Goal: Task Accomplishment & Management: Complete application form

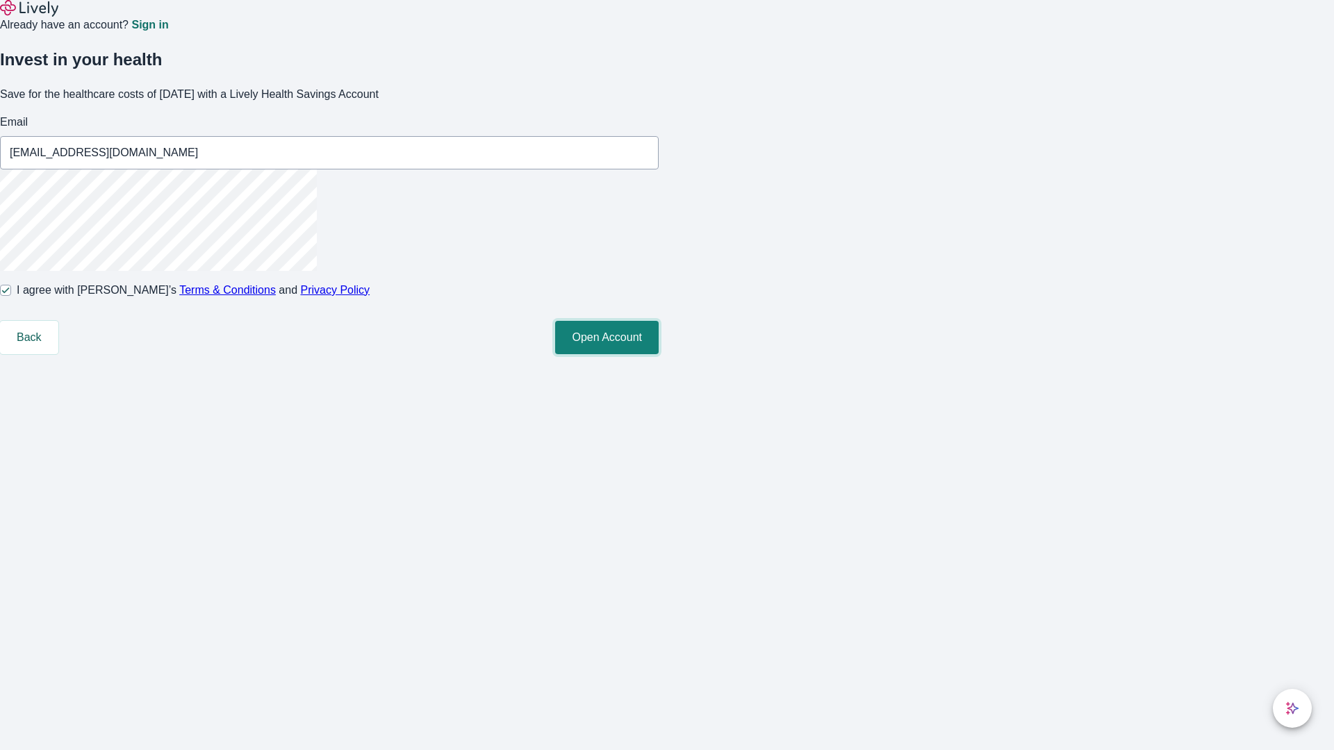
click at [659, 354] on button "Open Account" at bounding box center [607, 337] width 104 height 33
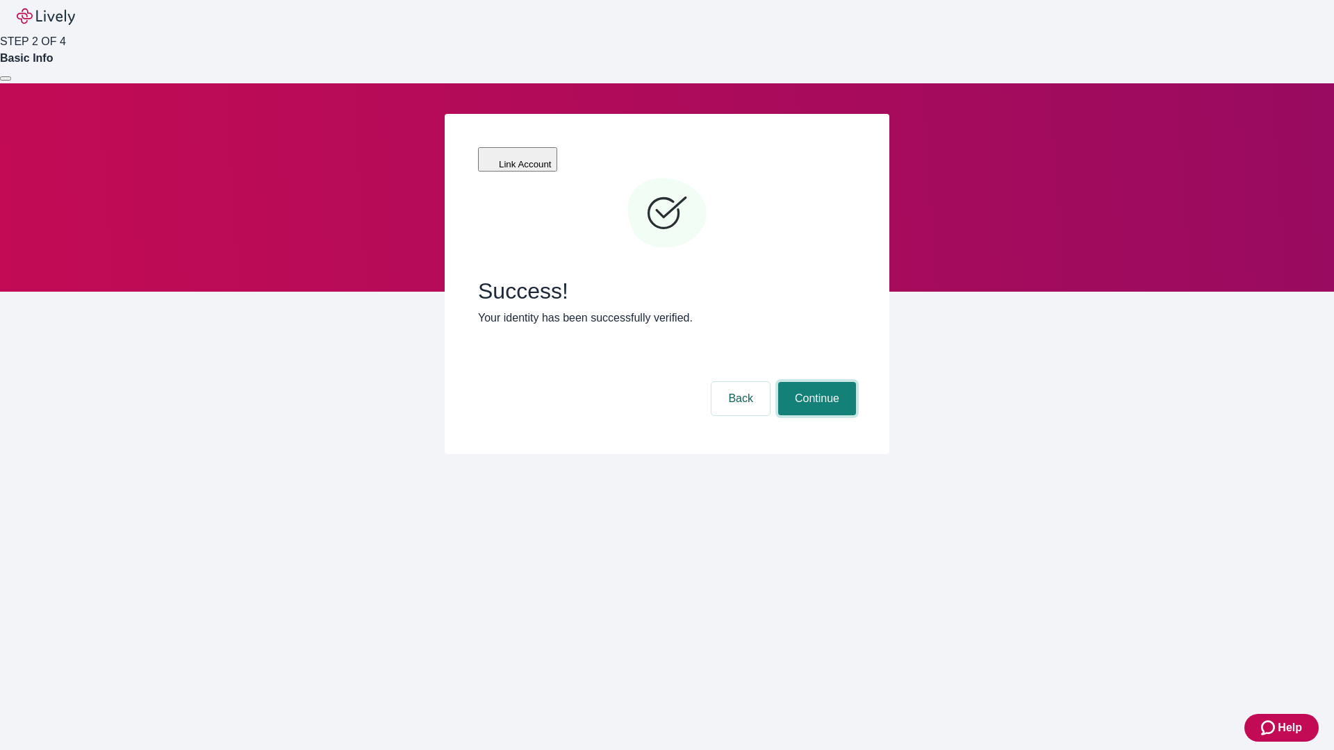
click at [815, 382] on button "Continue" at bounding box center [817, 398] width 78 height 33
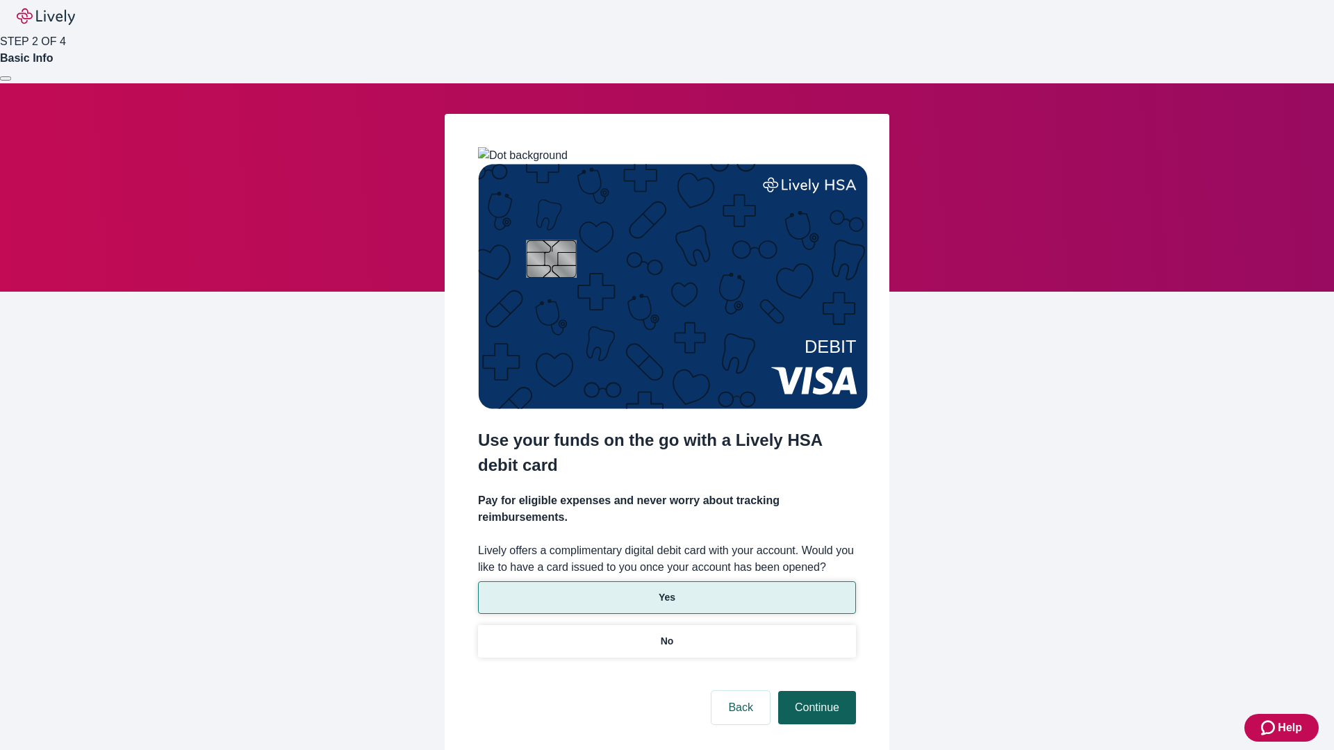
click at [666, 591] on p "Yes" at bounding box center [667, 598] width 17 height 15
click at [815, 691] on button "Continue" at bounding box center [817, 707] width 78 height 33
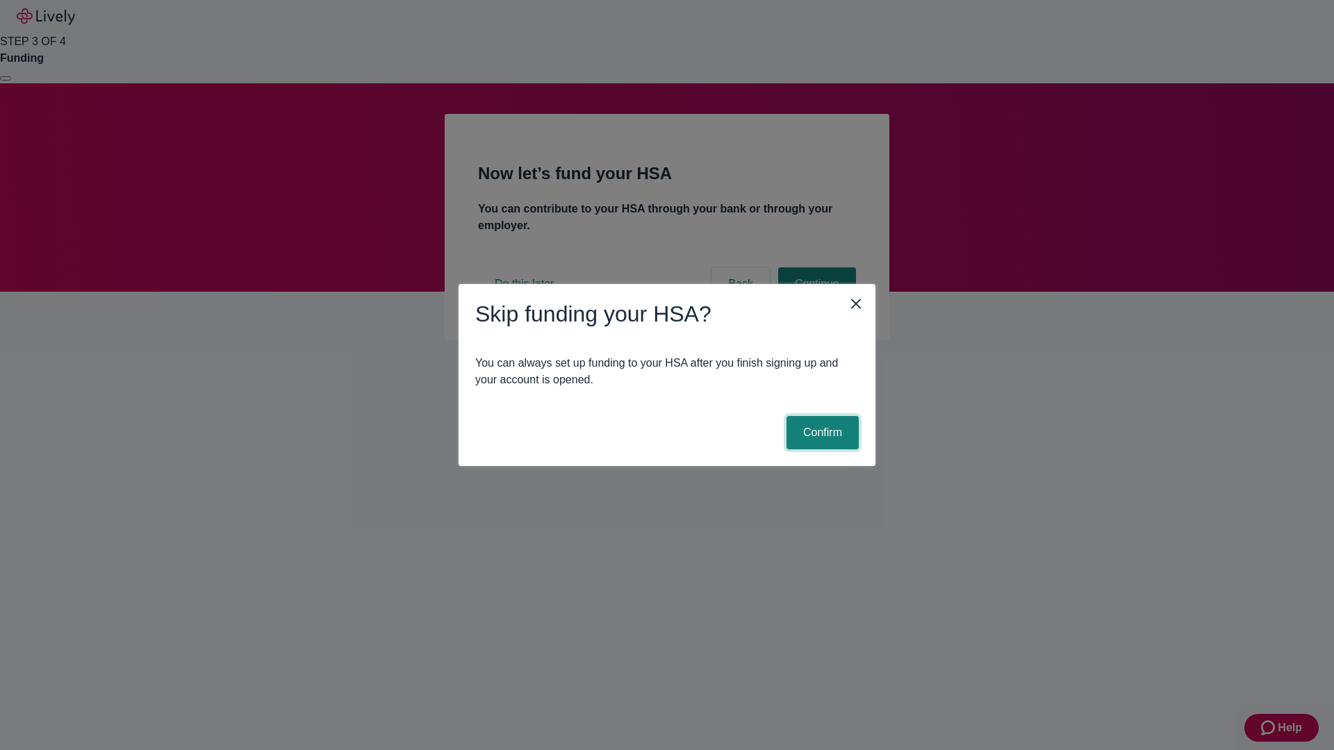
click at [821, 433] on button "Confirm" at bounding box center [822, 432] width 72 height 33
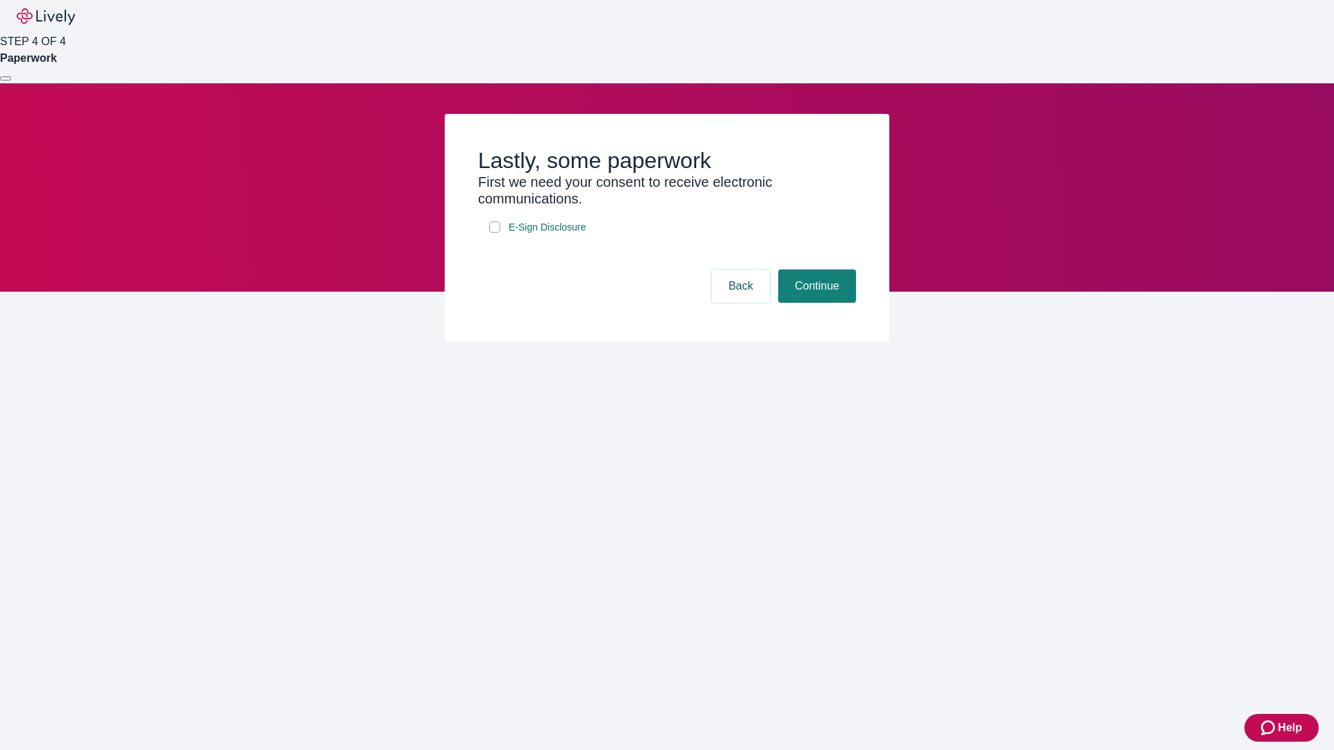
click at [495, 233] on input "E-Sign Disclosure" at bounding box center [494, 227] width 11 height 11
checkbox input "true"
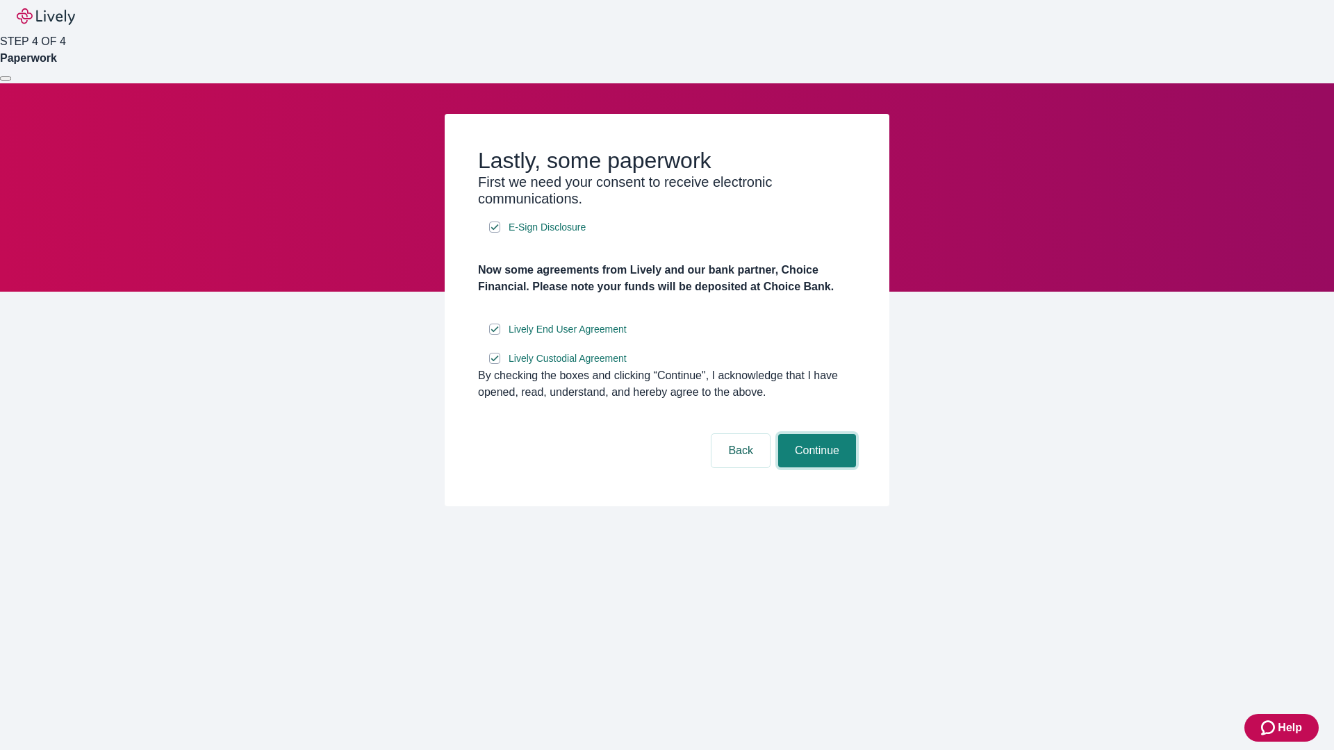
click at [815, 468] on button "Continue" at bounding box center [817, 450] width 78 height 33
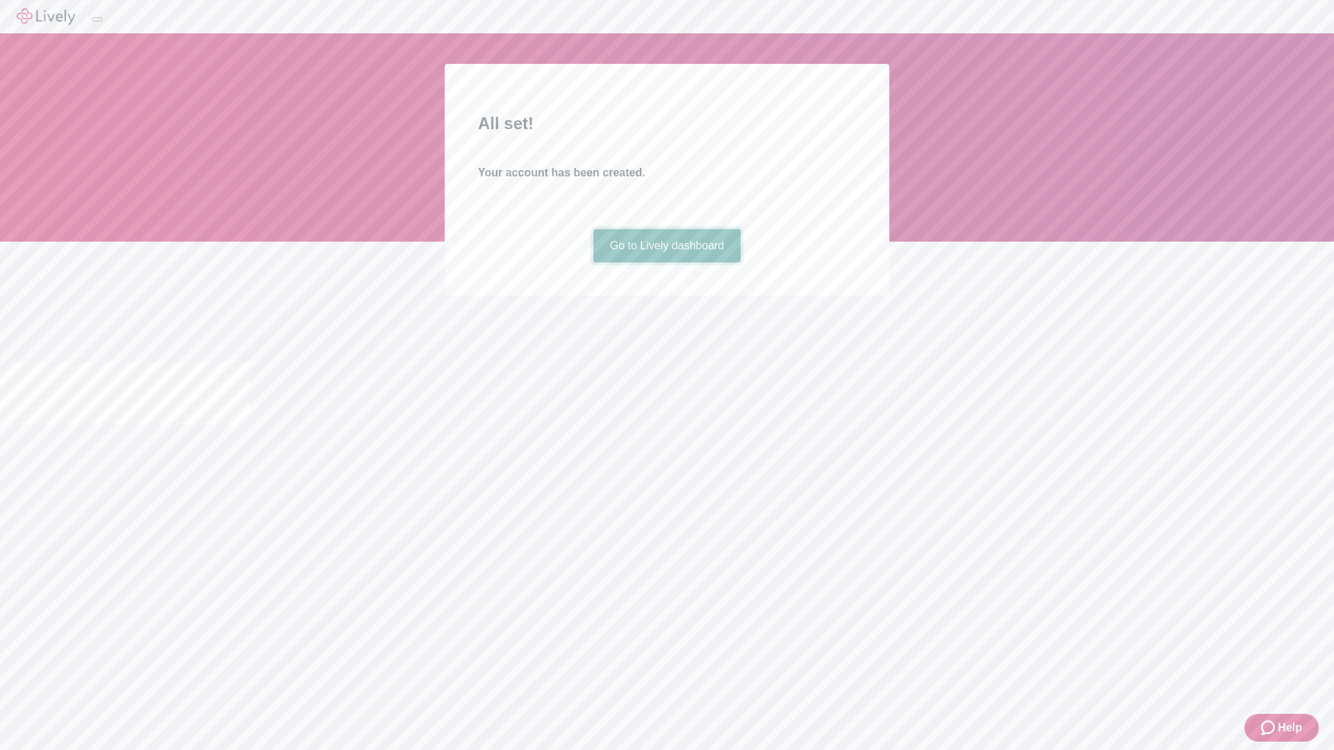
click at [666, 263] on link "Go to Lively dashboard" at bounding box center [667, 245] width 148 height 33
